Goal: Task Accomplishment & Management: Complete application form

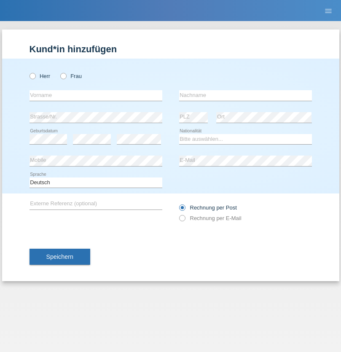
radio input "true"
click at [96, 95] on input "text" at bounding box center [95, 95] width 133 height 11
type input "Tracy"
click at [245, 95] on input "text" at bounding box center [245, 95] width 133 height 11
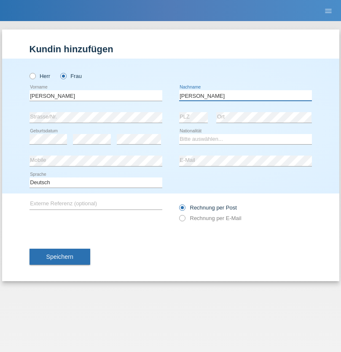
type input "Fernandes"
select select "CV"
select select "C"
select select "12"
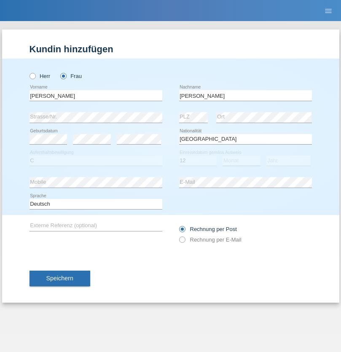
select select "07"
select select "2018"
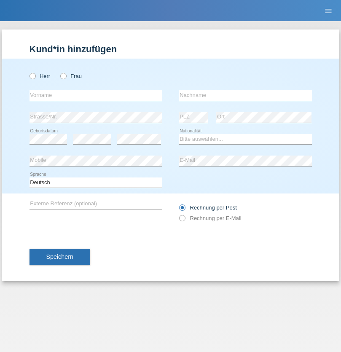
radio input "true"
click at [96, 95] on input "text" at bounding box center [95, 95] width 133 height 11
type input "Razgar"
click at [245, 95] on input "text" at bounding box center [245, 95] width 133 height 11
type input "Haji"
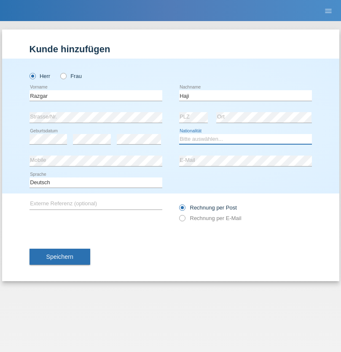
select select "DE"
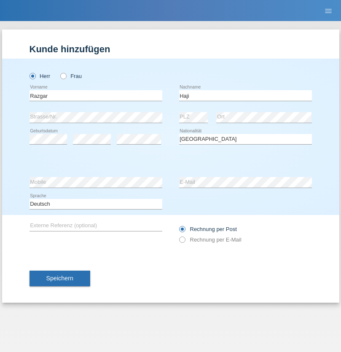
select select "C"
select select "11"
select select "03"
select select "2021"
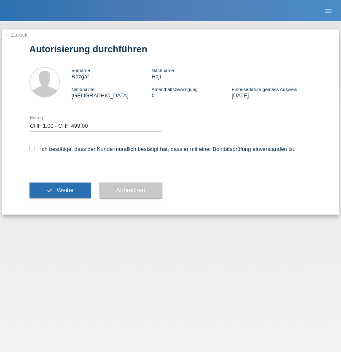
select select "1"
checkbox input "true"
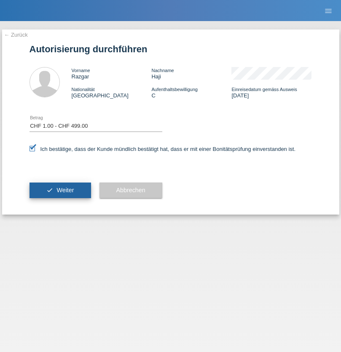
click at [60, 190] on span "Weiter" at bounding box center [64, 190] width 17 height 7
